Goal: Obtain resource: Download file/media

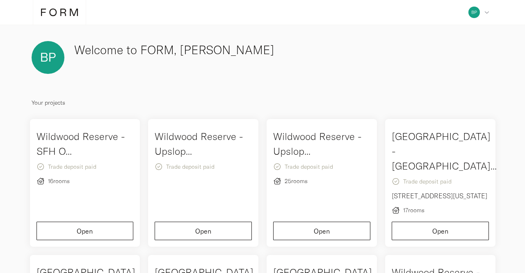
click at [45, 11] on icon at bounding box center [59, 12] width 37 height 9
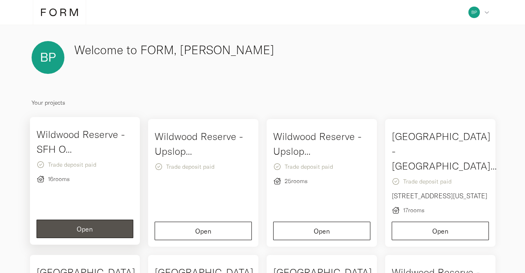
click at [95, 124] on div "[GEOGRAPHIC_DATA] - SFH O... Trade deposit paid 16 rooms Open" at bounding box center [85, 181] width 110 height 128
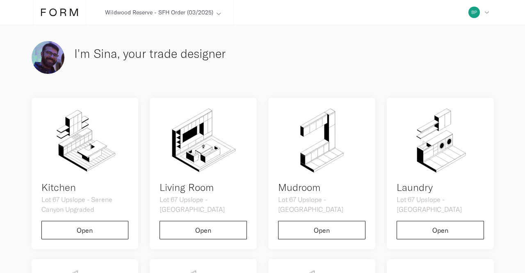
click at [217, 15] on icon at bounding box center [219, 13] width 5 height 5
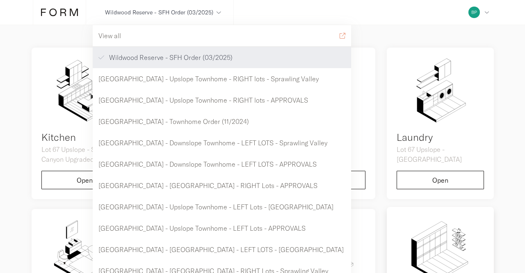
scroll to position [164, 0]
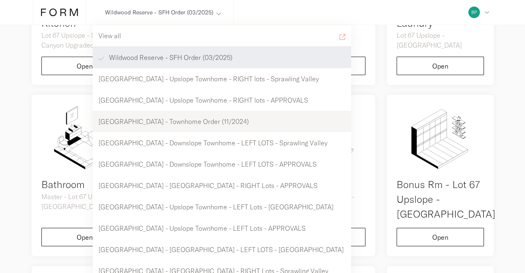
click at [191, 119] on div "[GEOGRAPHIC_DATA] - Townhome Order (11/2024)" at bounding box center [222, 121] width 258 height 21
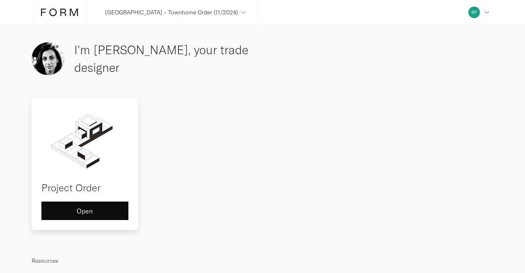
click at [71, 194] on div "Project Order Open" at bounding box center [85, 164] width 107 height 132
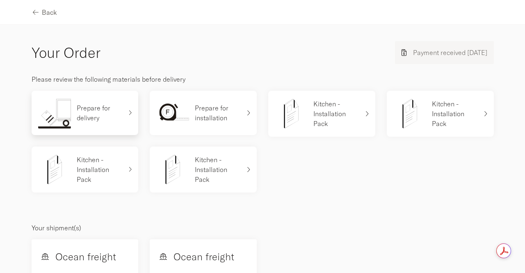
click at [91, 104] on p "Prepare for delivery" at bounding box center [100, 113] width 46 height 20
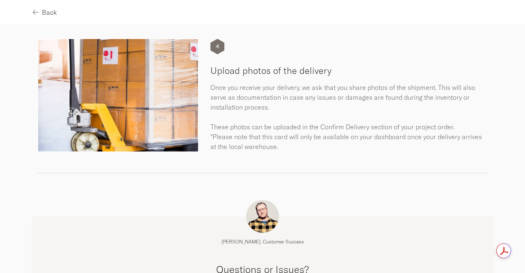
scroll to position [770, 0]
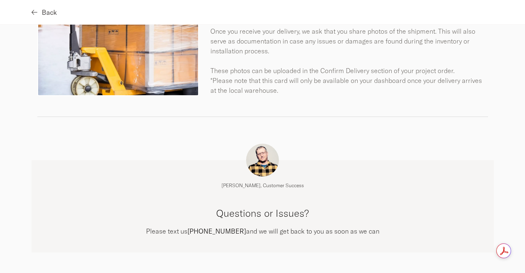
click at [42, 9] on span "Back" at bounding box center [49, 12] width 15 height 7
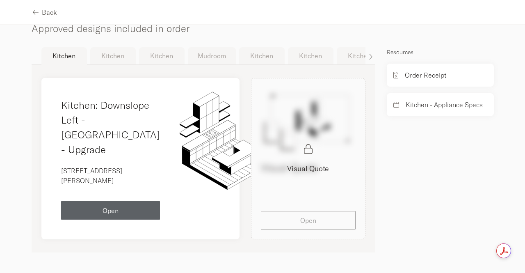
click at [208, 47] on button "Mudroom" at bounding box center [212, 55] width 48 height 17
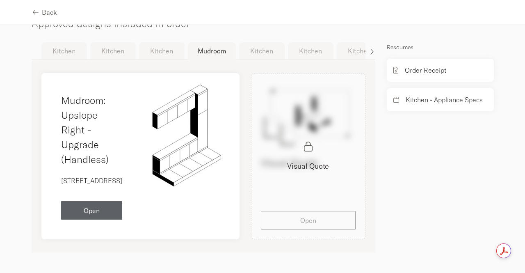
click at [370, 48] on icon "button" at bounding box center [372, 51] width 4 height 7
click at [234, 42] on button "Mudroom" at bounding box center [246, 50] width 48 height 17
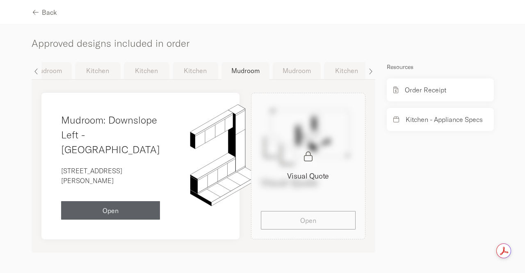
scroll to position [584, 0]
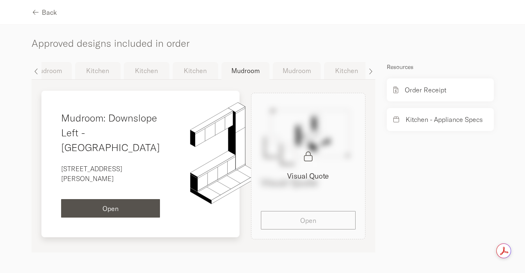
click at [106, 174] on p "[STREET_ADDRESS][PERSON_NAME]" at bounding box center [110, 174] width 99 height 20
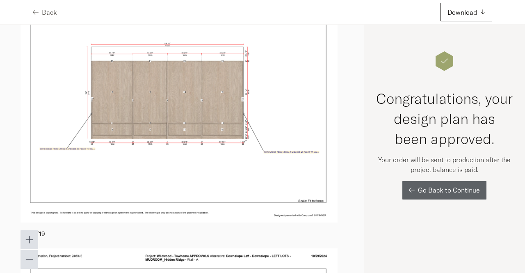
scroll to position [1682, 0]
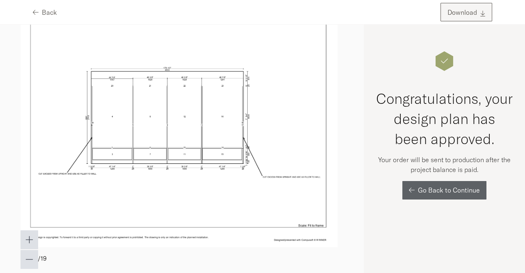
click at [464, 9] on span "Download" at bounding box center [463, 12] width 30 height 7
click at [42, 7] on button "Back" at bounding box center [45, 12] width 24 height 18
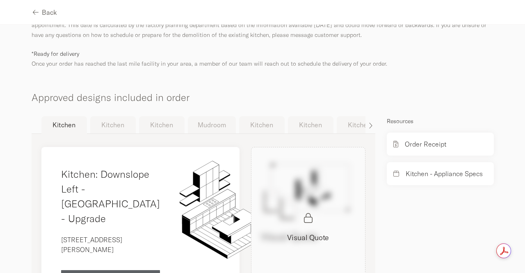
scroll to position [517, 0]
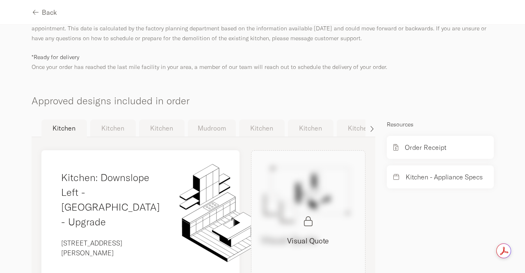
click at [370, 126] on icon "button" at bounding box center [372, 129] width 4 height 7
click at [223, 124] on button "Mudroom" at bounding box center [215, 127] width 48 height 17
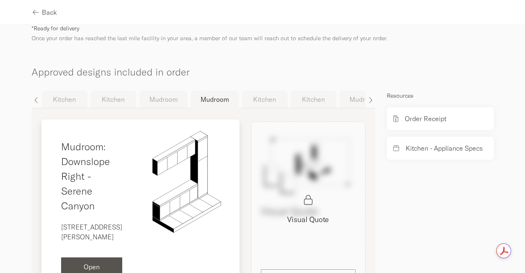
scroll to position [558, 0]
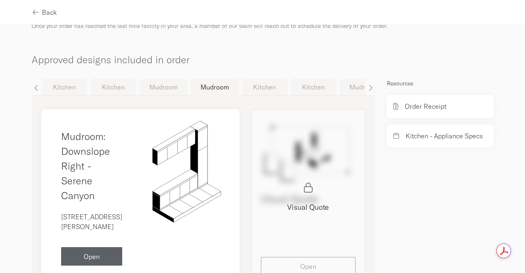
click at [163, 84] on button "Mudroom" at bounding box center [163, 86] width 48 height 17
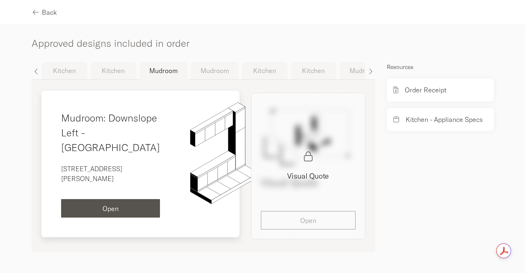
scroll to position [584, 0]
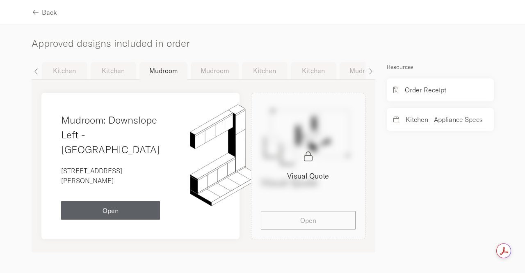
click at [211, 62] on button "Mudroom" at bounding box center [215, 70] width 48 height 17
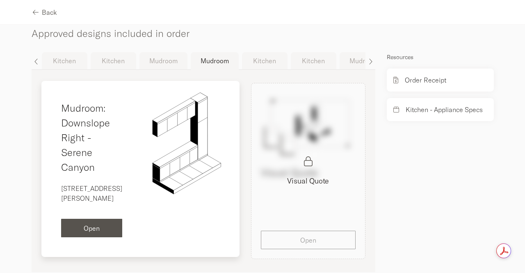
click at [130, 164] on div "Mudroom: Downslope Right - Serene Canyon [STREET_ADDRESS][PERSON_NAME] Open" at bounding box center [140, 169] width 198 height 176
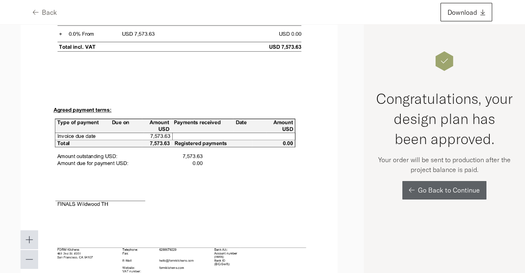
scroll to position [6923, 0]
